Goal: Transaction & Acquisition: Subscribe to service/newsletter

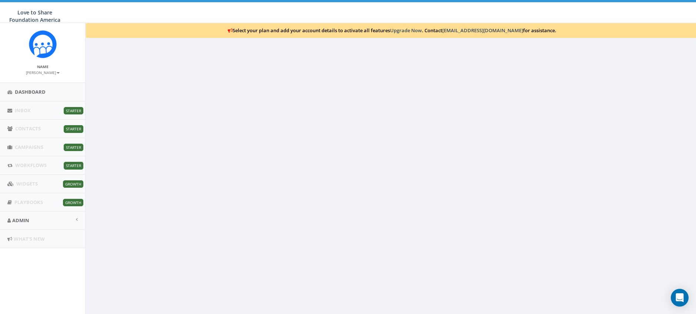
scroll to position [23, 0]
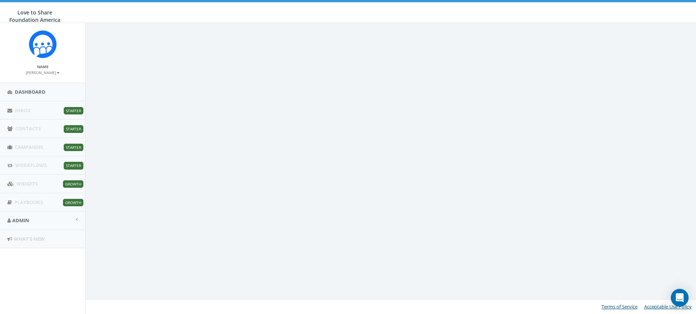
click at [30, 239] on li "What's New" at bounding box center [42, 239] width 85 height 19
click at [28, 111] on li "Inbox Starter Button Text" at bounding box center [42, 110] width 85 height 19
click at [26, 92] on span "Dashboard" at bounding box center [30, 92] width 31 height 7
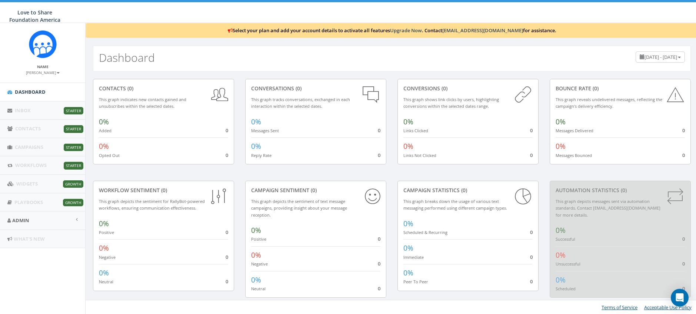
scroll to position [0, 0]
